Goal: Obtain resource: Download file/media

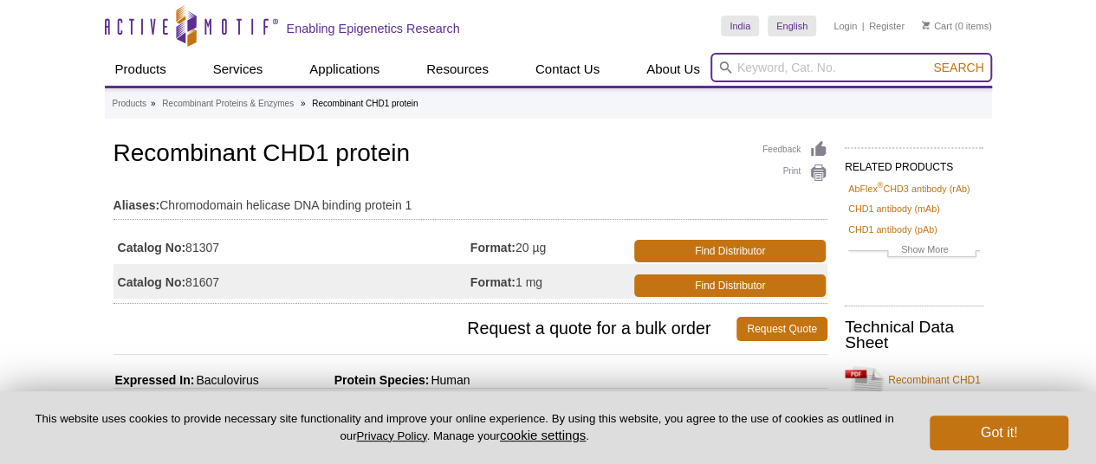
click at [785, 71] on input "search" at bounding box center [851, 67] width 282 height 29
paste input "RECOMBINANT CHD1 PROTEIN, 20 µG"
click at [857, 68] on input "RECOMBINANT CHD1 PROTEIN, 20 µG" at bounding box center [851, 67] width 282 height 29
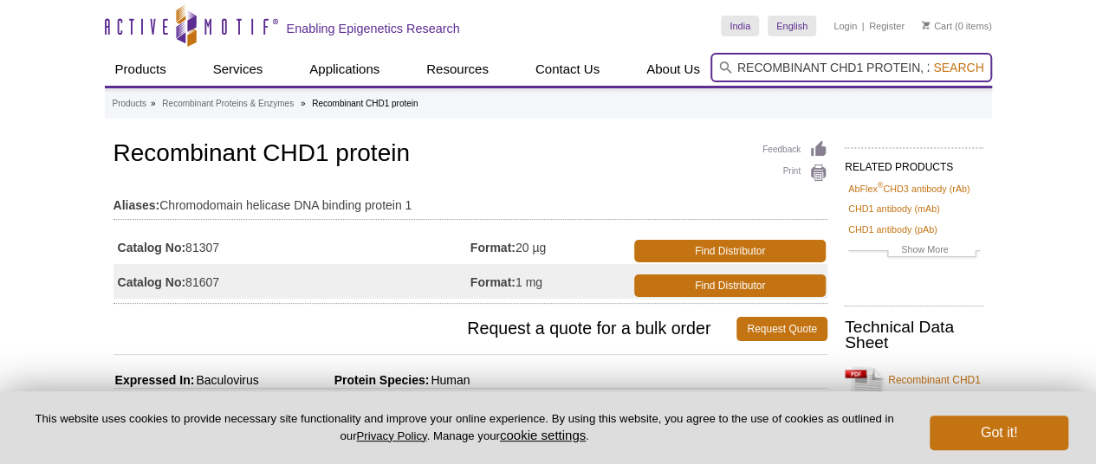
paste input "81307"
type input "81307"
click at [928, 60] on button "Search" at bounding box center [958, 68] width 61 height 16
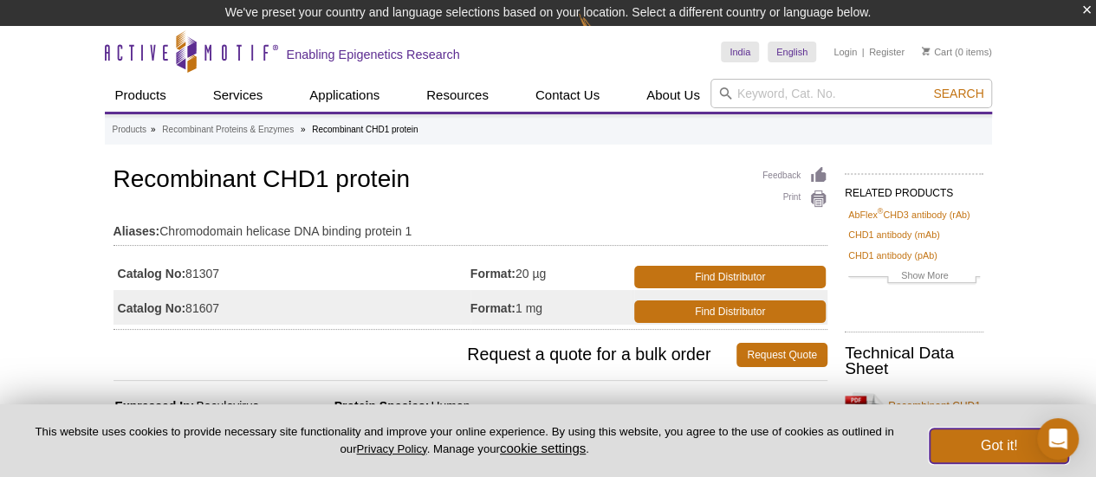
drag, startPoint x: 993, startPoint y: 441, endPoint x: 977, endPoint y: 427, distance: 20.9
click at [993, 441] on button "Got it!" at bounding box center [999, 446] width 139 height 35
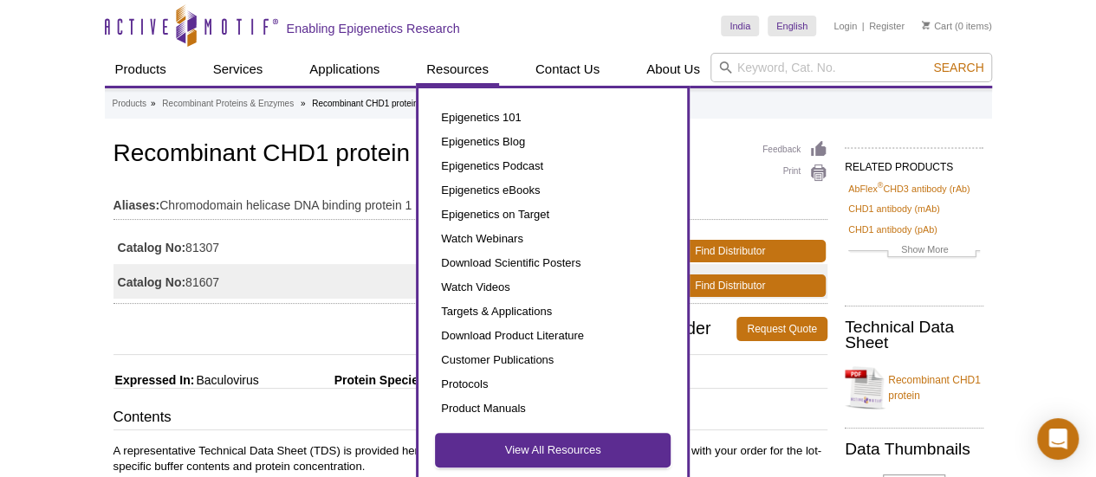
click at [506, 454] on link "View All Resources" at bounding box center [553, 450] width 234 height 33
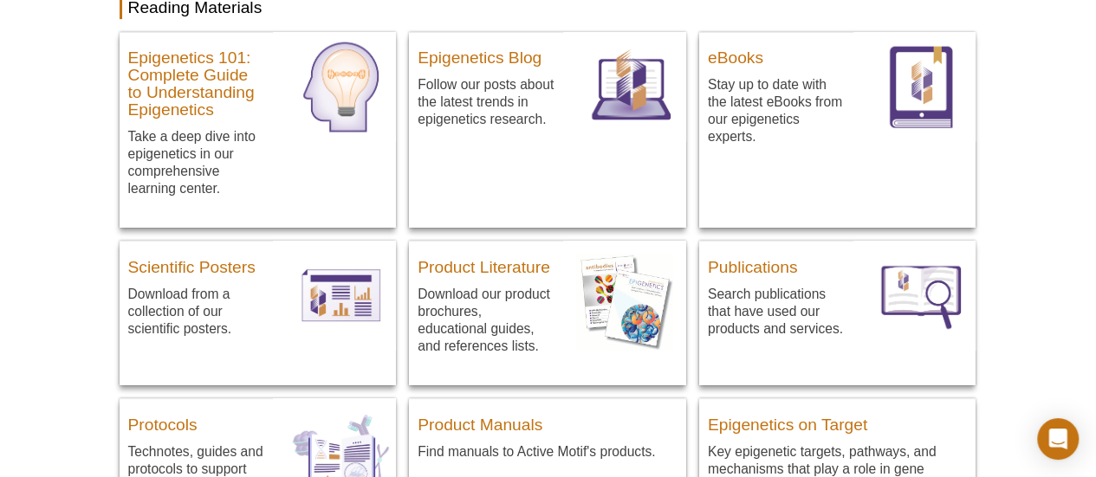
scroll to position [346, 0]
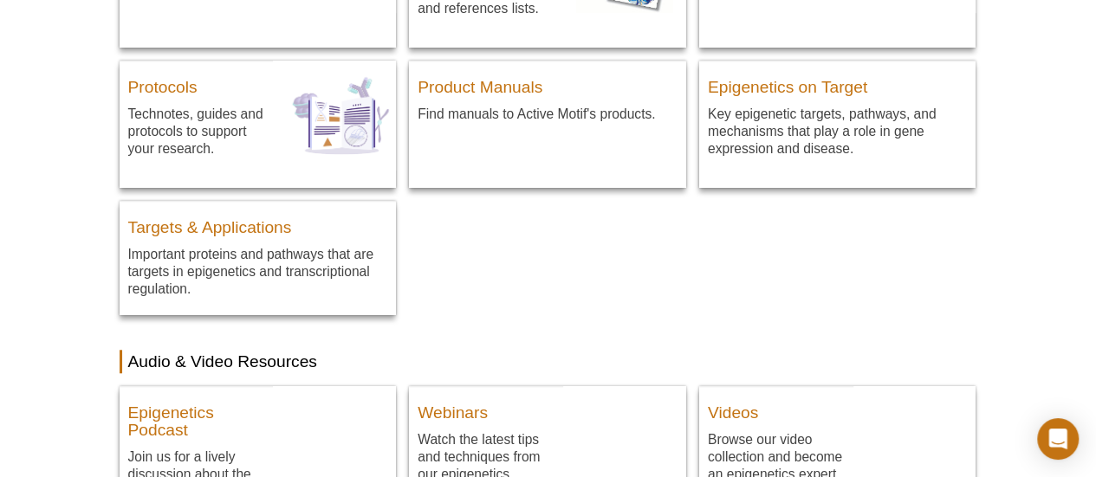
click at [1095, 260] on html "Active Motif Logo Enabling Epigenetics Research 0 Search Skip to content Active…" at bounding box center [548, 319] width 1096 height 1793
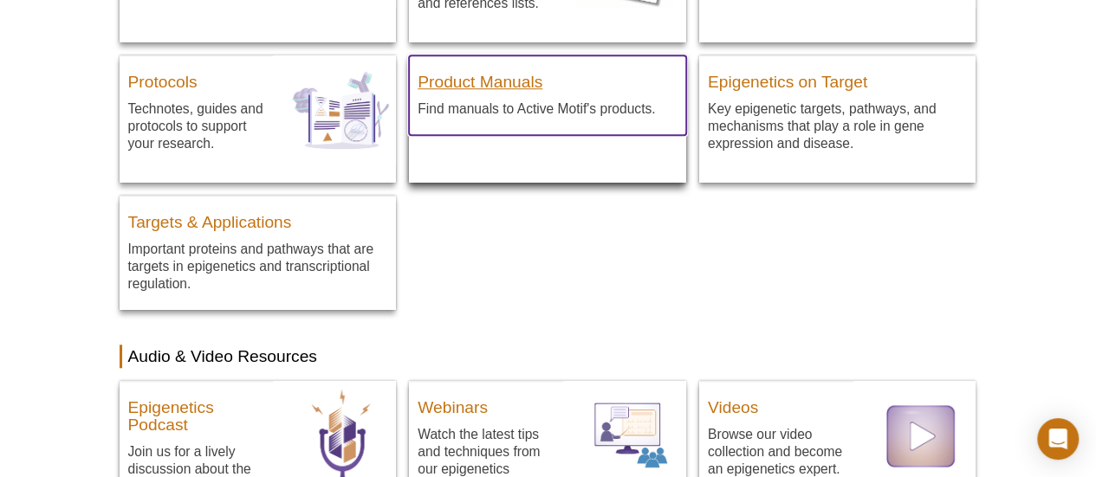
click at [470, 81] on h3 "Product Manuals" at bounding box center [548, 78] width 260 height 26
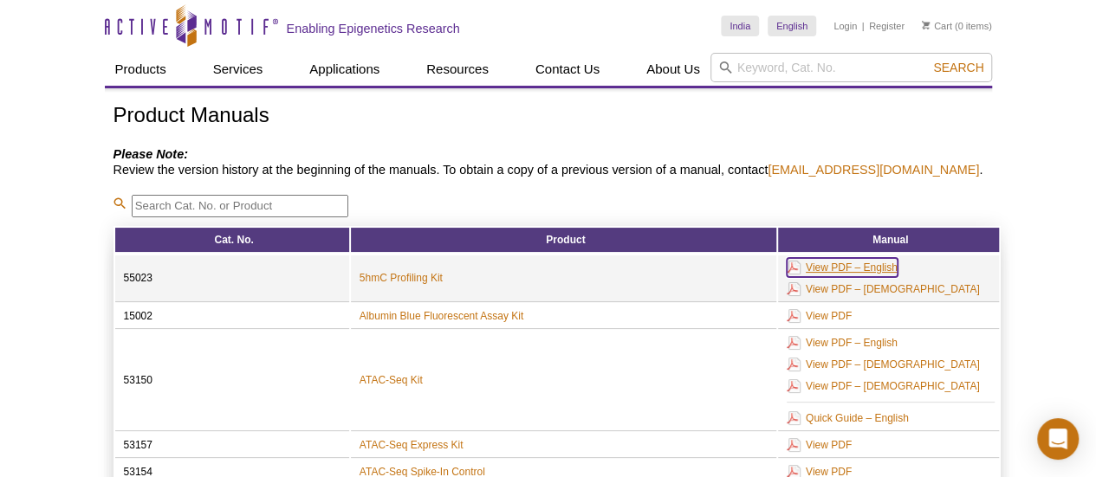
click at [885, 261] on link "View PDF – English" at bounding box center [842, 267] width 111 height 19
